Goal: Task Accomplishment & Management: Use online tool/utility

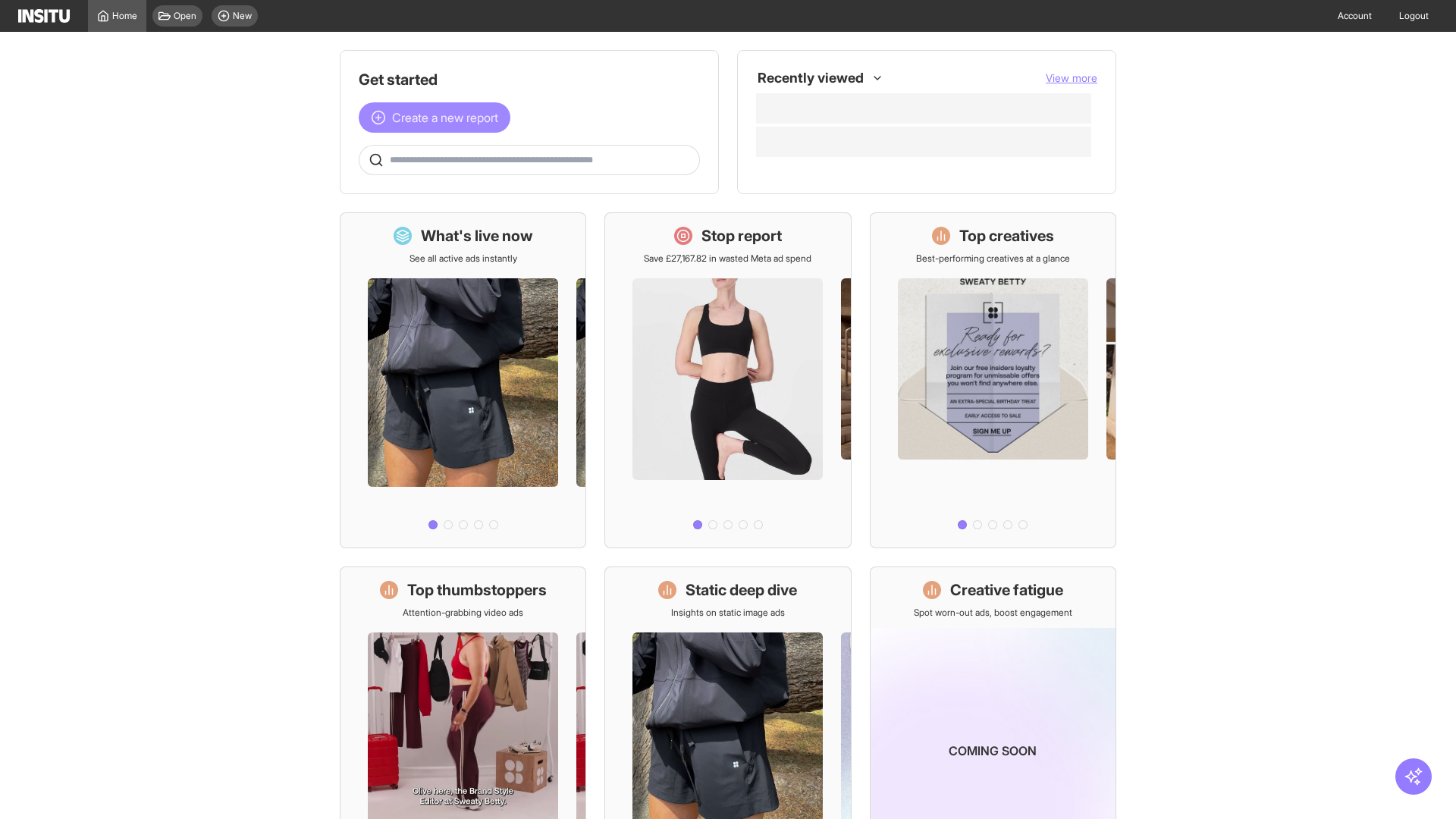
click at [438, 117] on span "Create a new report" at bounding box center [445, 117] width 106 height 18
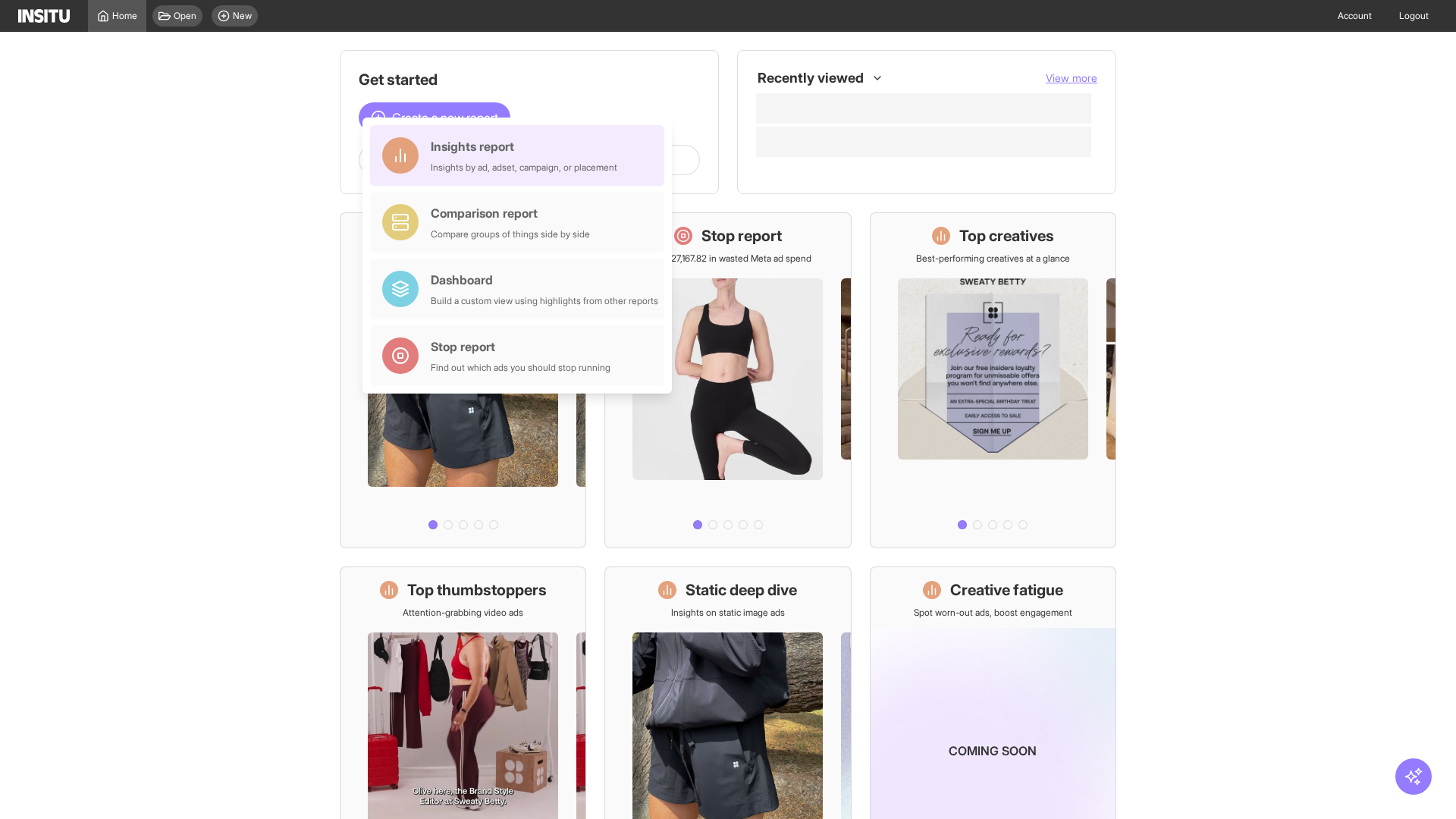
click at [521, 156] on div "Insights report Insights by ad, adset, campaign, or placement" at bounding box center [524, 155] width 187 height 37
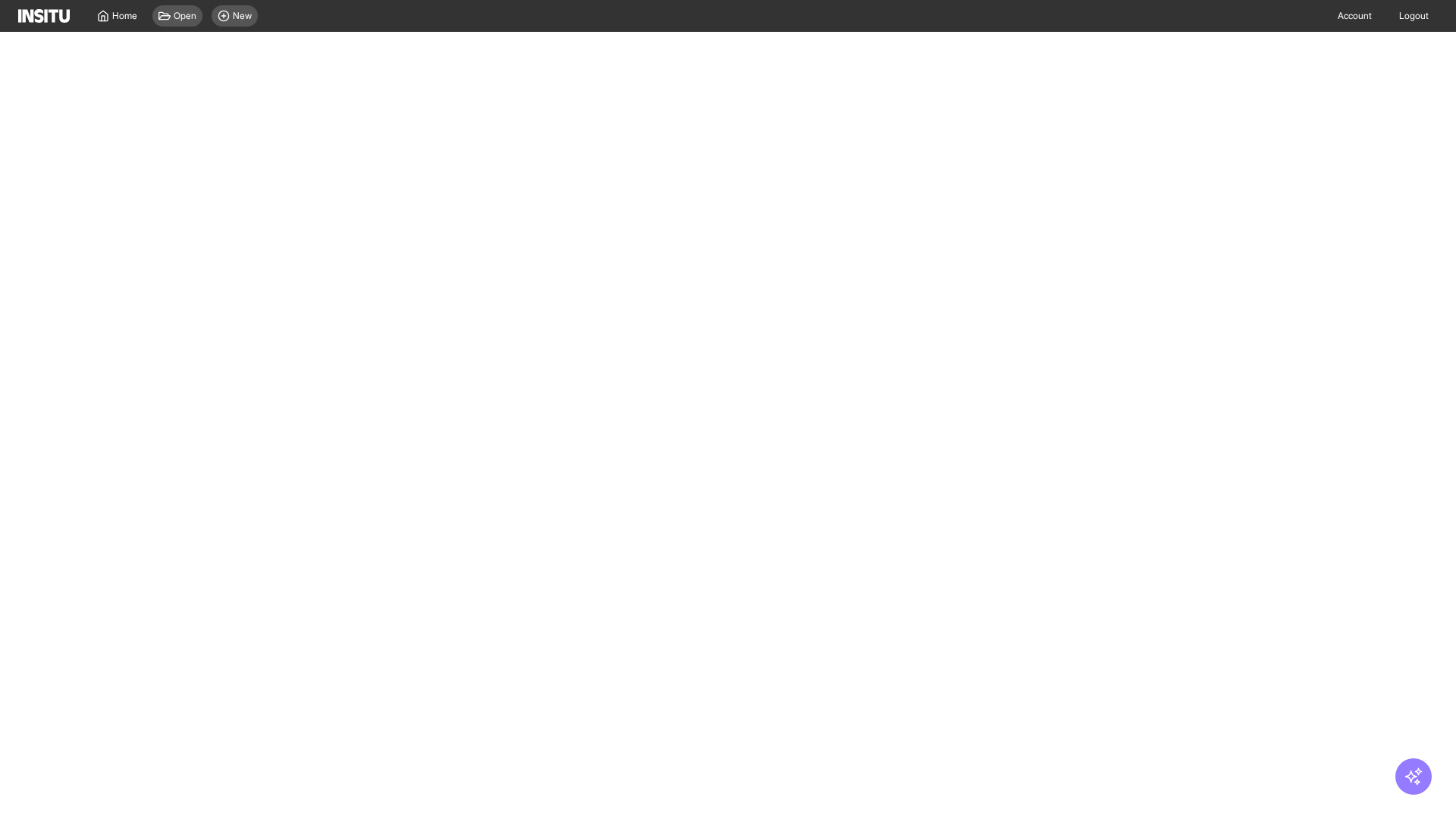
select select "**"
